Goal: Check status: Check status

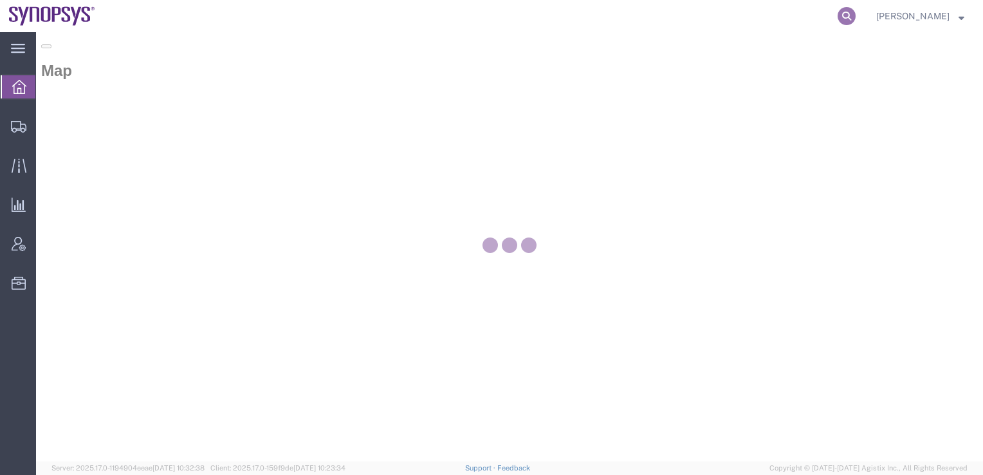
click at [855, 11] on icon at bounding box center [846, 16] width 18 height 18
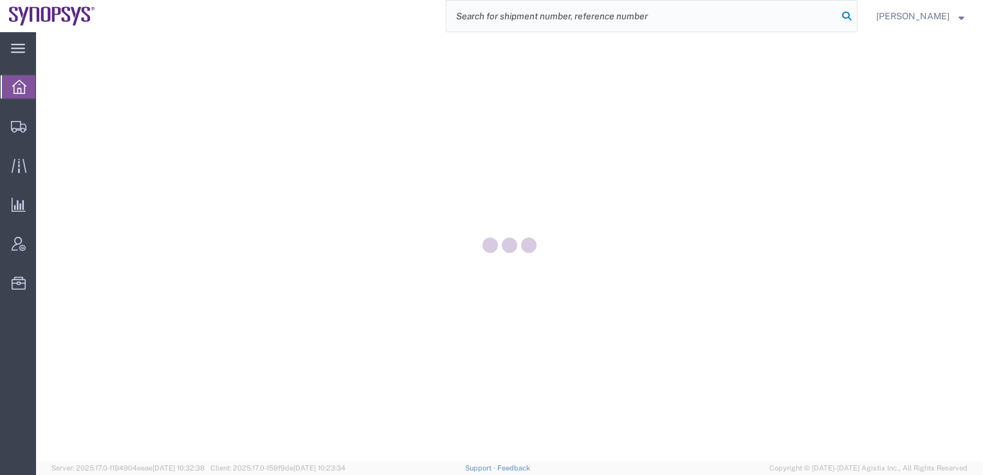
paste input "56562977"
type input "56562977"
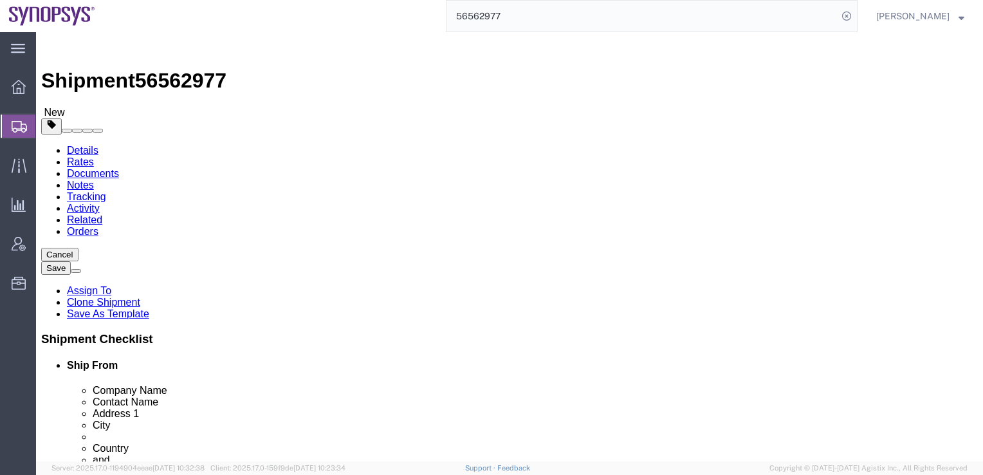
select select
select select "65511"
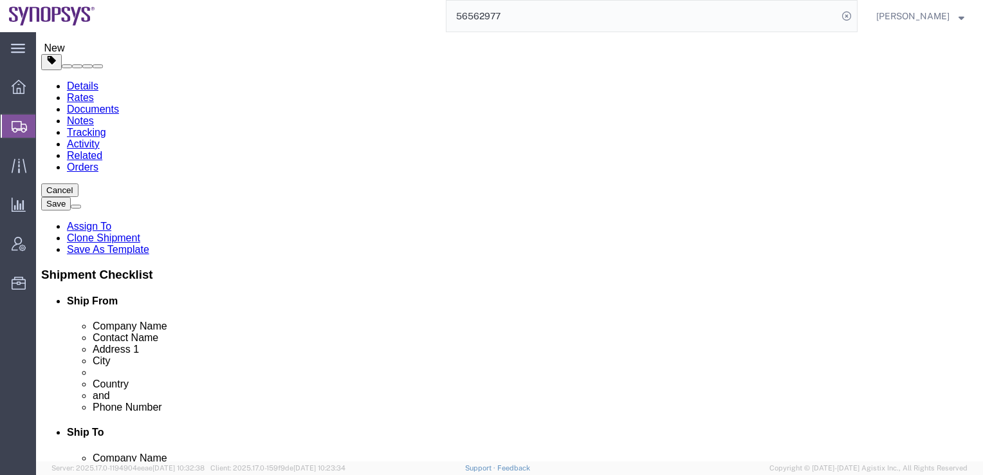
scroll to position [386, 0]
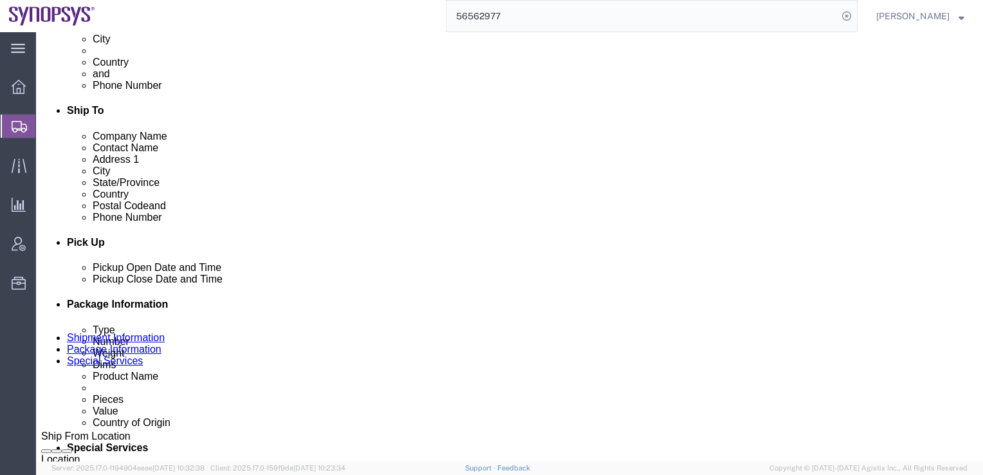
click div "Aug 22 2025 7:00 PM"
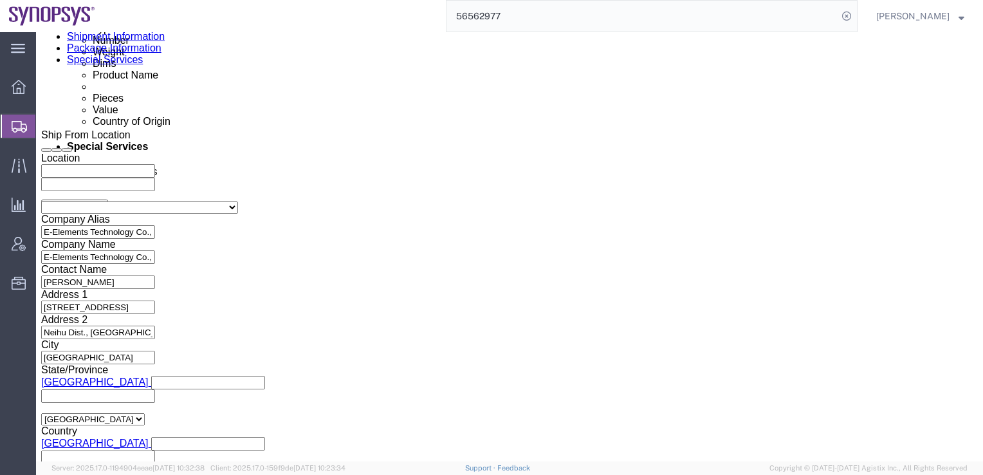
click button "Apply"
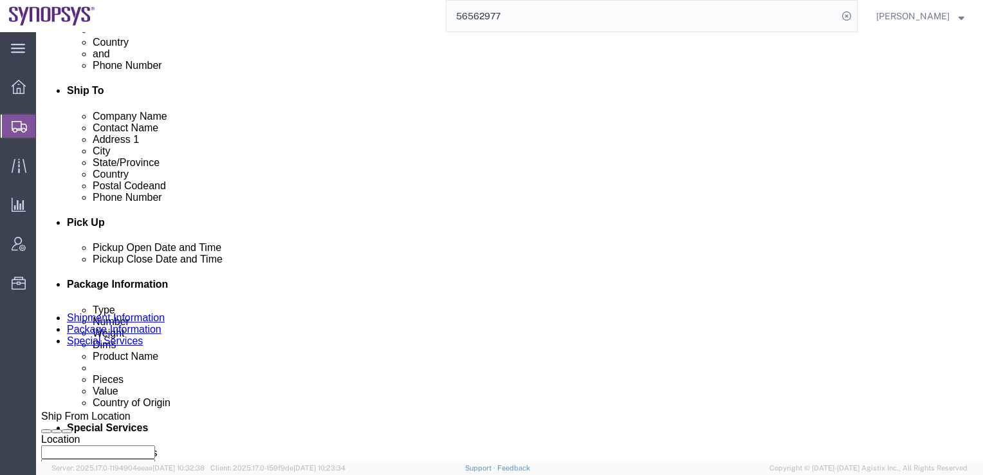
scroll to position [365, 0]
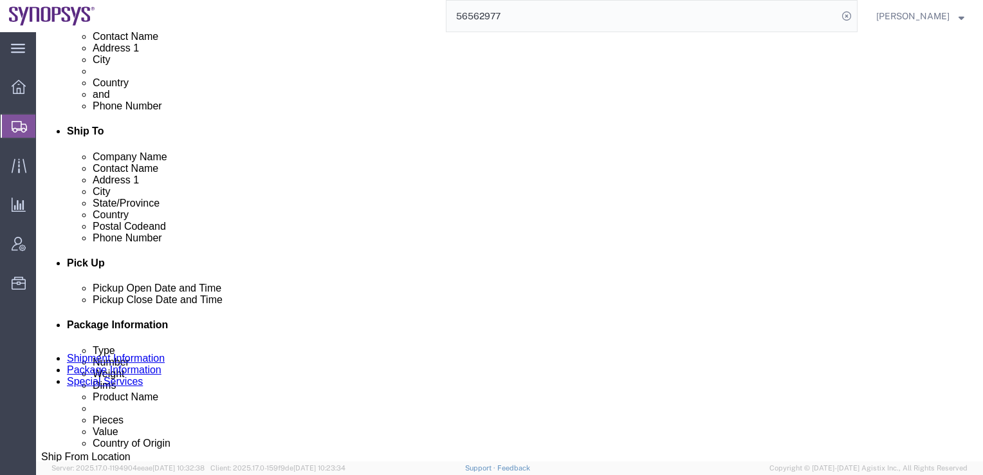
click div "Aug 22 2025 4:00 PM"
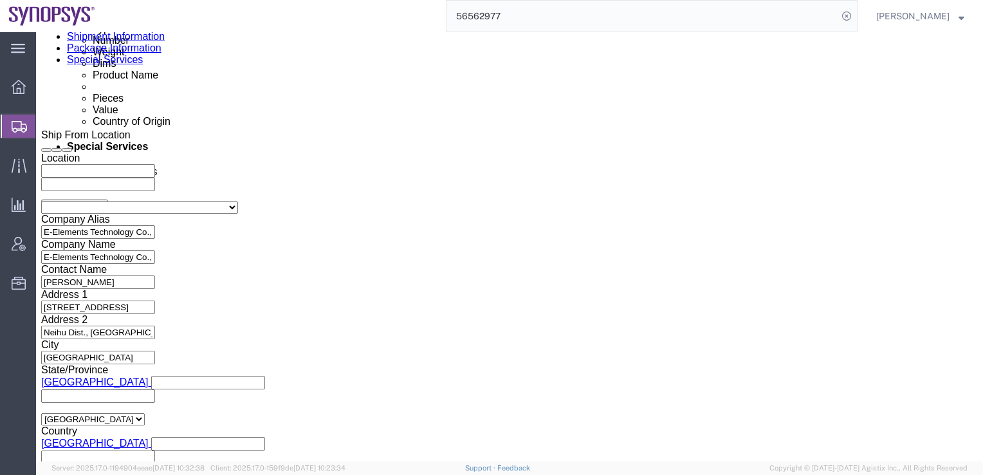
type input "5:00 PM"
click button "Apply"
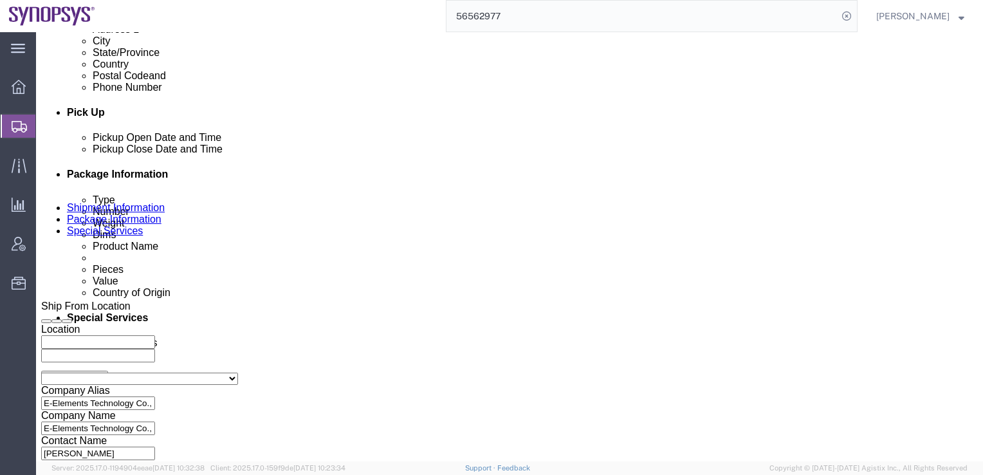
scroll to position [494, 0]
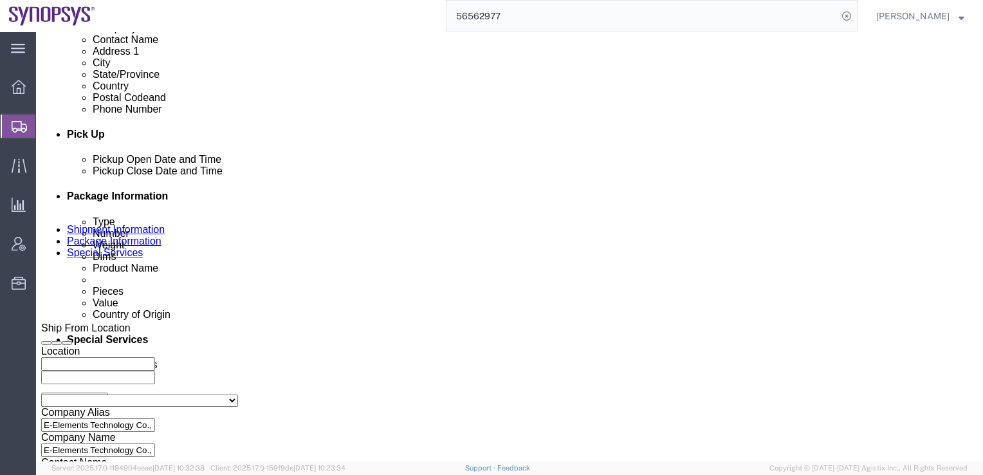
click link "Package Information"
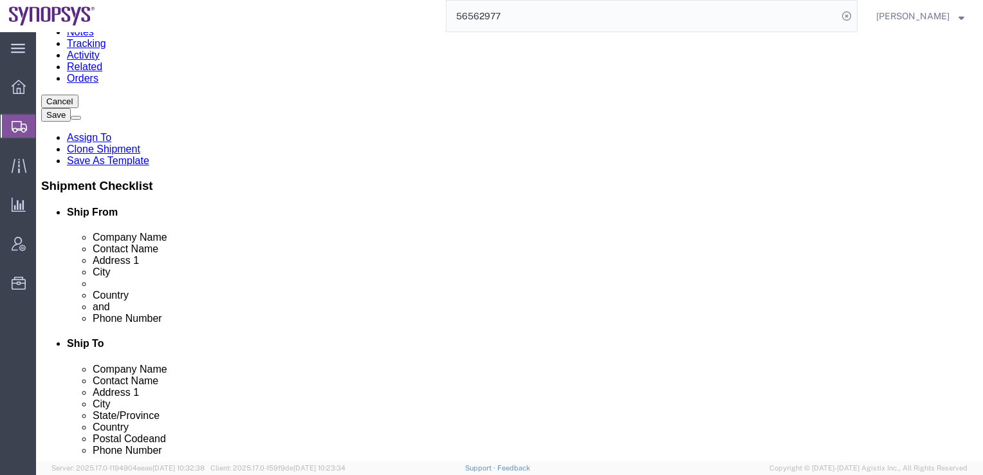
scroll to position [193, 0]
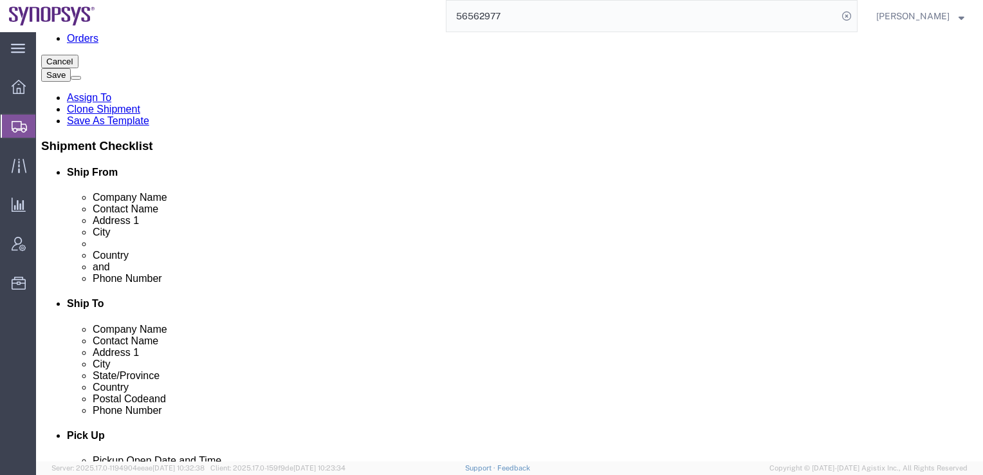
click dd "321061.00 USD"
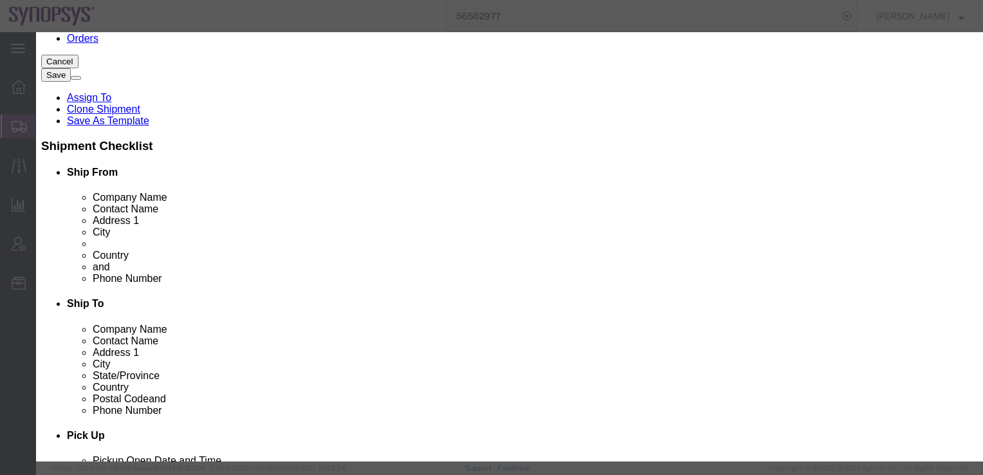
click button "Save & Close"
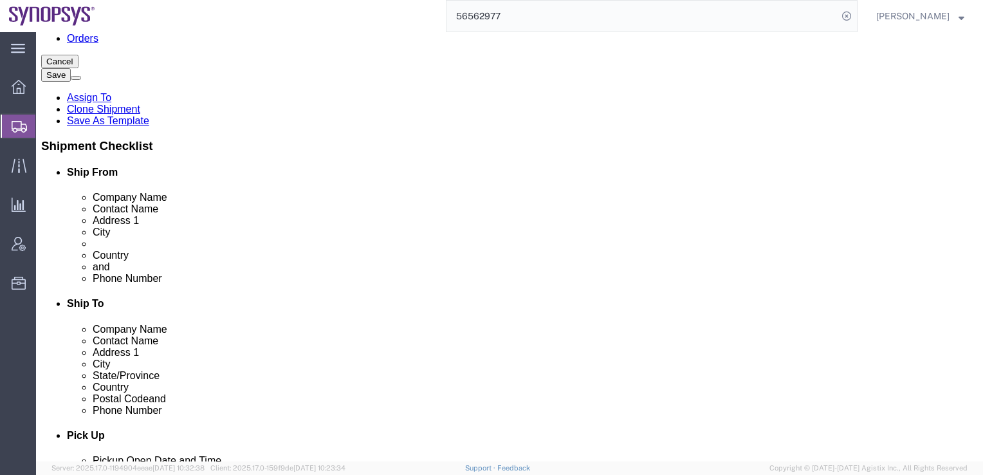
click dd "12.00 Each"
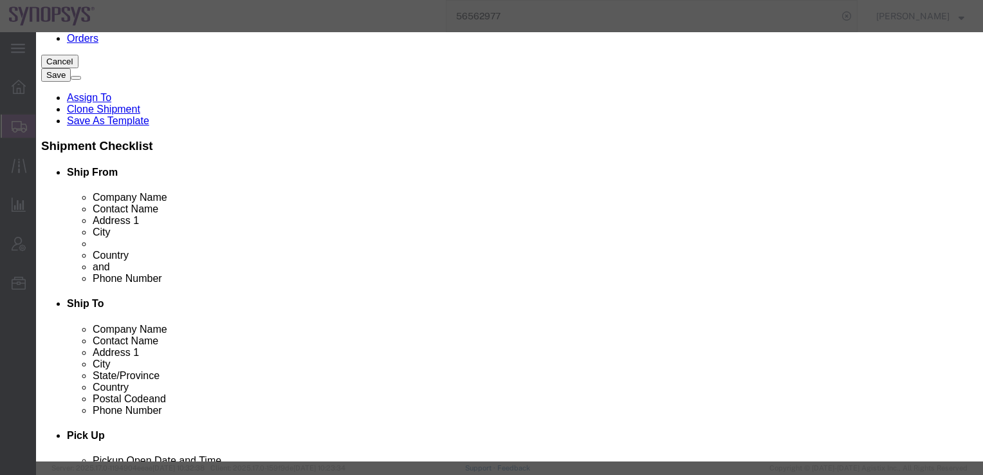
click button "Save & Close"
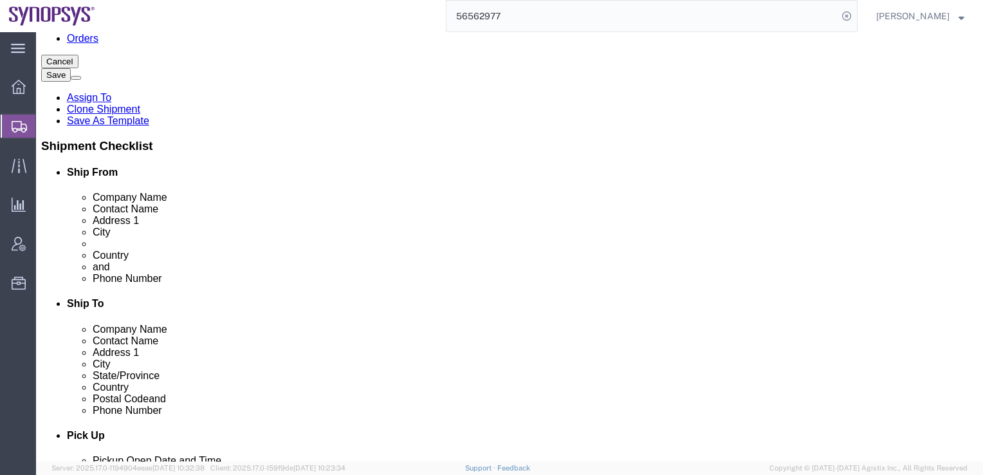
click button "button"
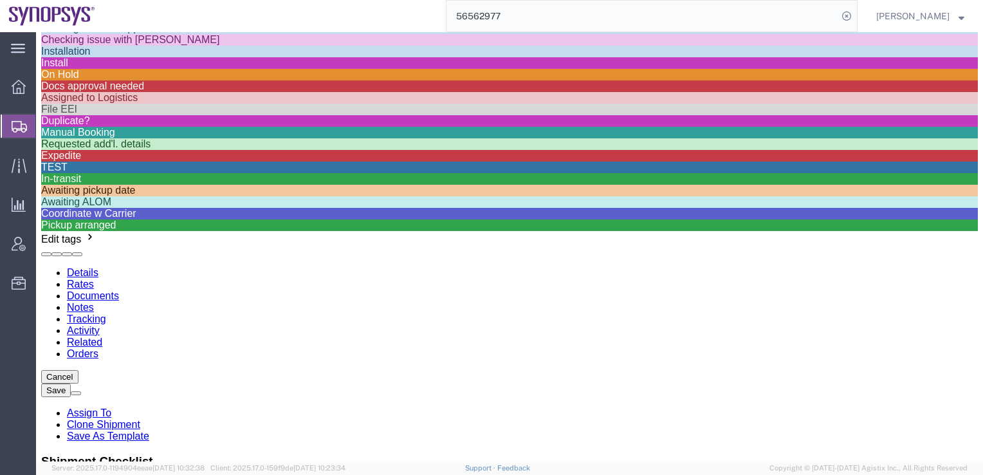
scroll to position [515, 0]
click div "Manual Booking"
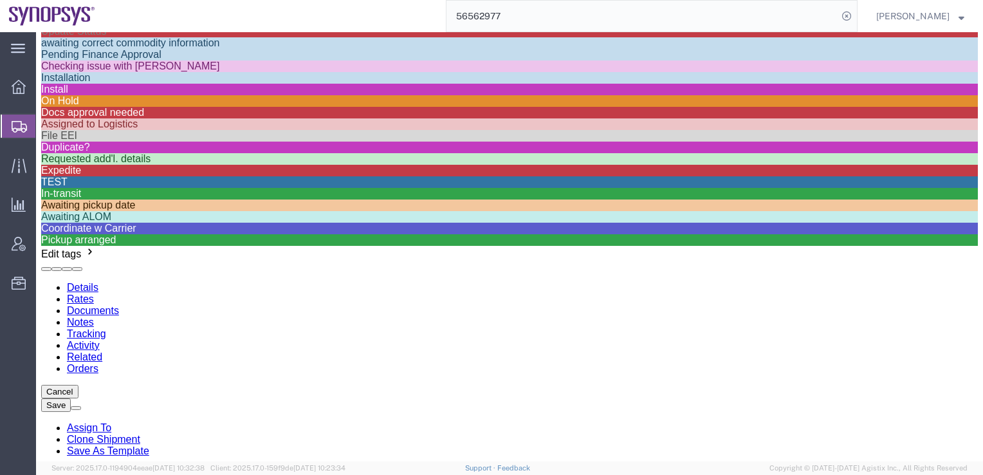
click div "Shipment Information Package Information Special Services"
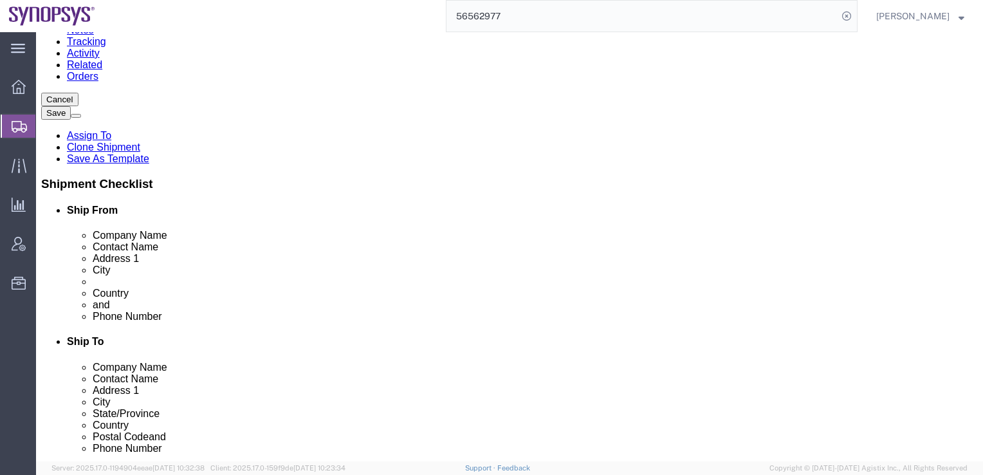
click div "Shipment Information Package Information Special Services"
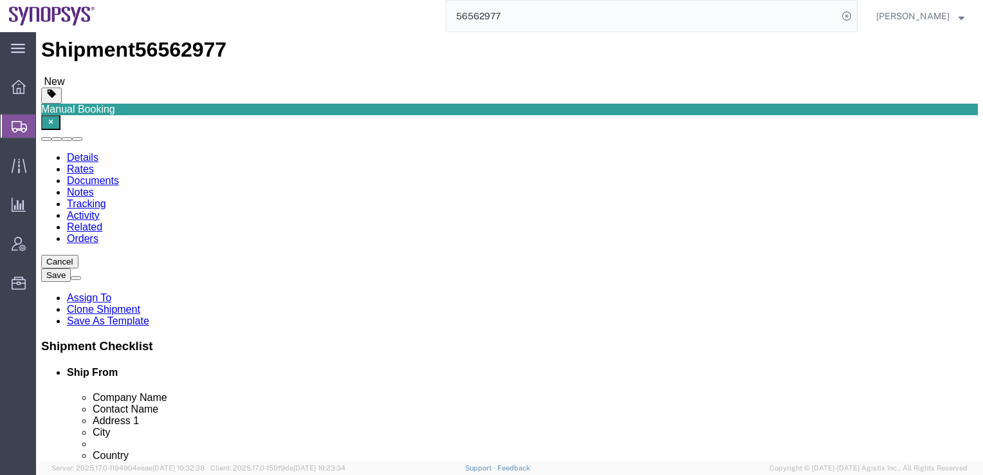
scroll to position [0, 0]
